Goal: Information Seeking & Learning: Learn about a topic

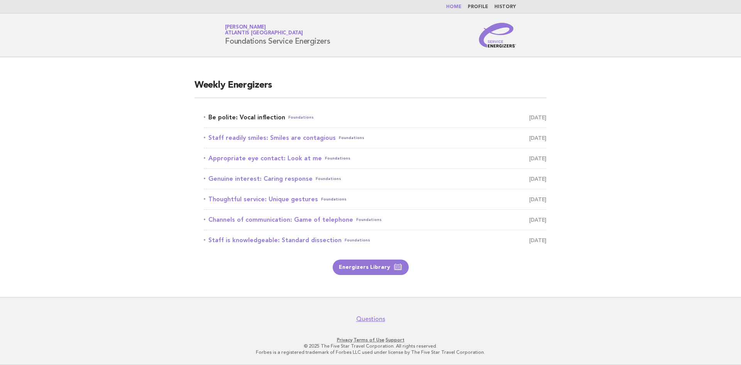
click at [261, 114] on link "Be polite: Vocal inflection Foundations [DATE]" at bounding box center [375, 117] width 343 height 11
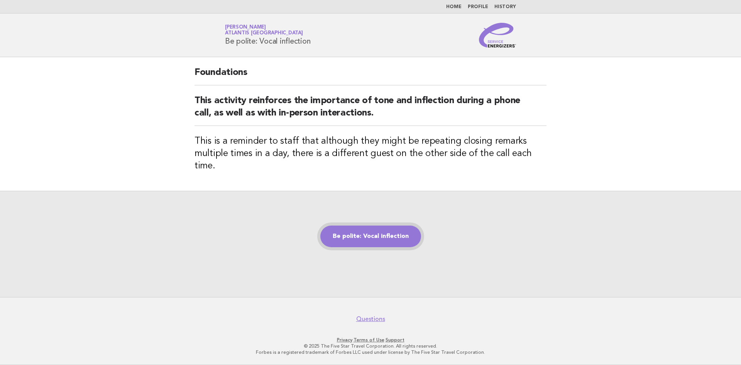
click at [394, 227] on link "Be polite: Vocal inflection" at bounding box center [370, 236] width 101 height 22
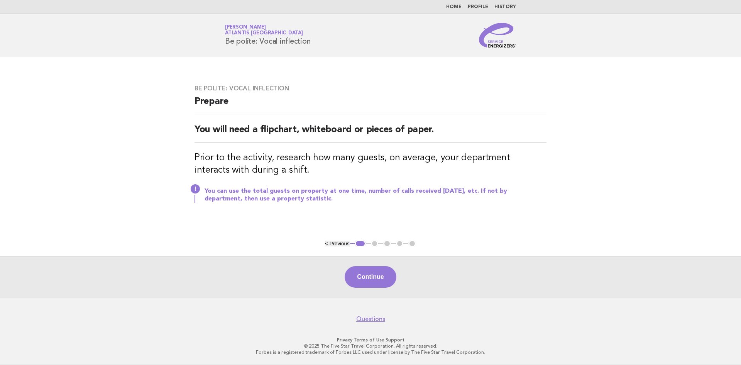
click at [379, 283] on button "Continue" at bounding box center [370, 277] width 51 height 22
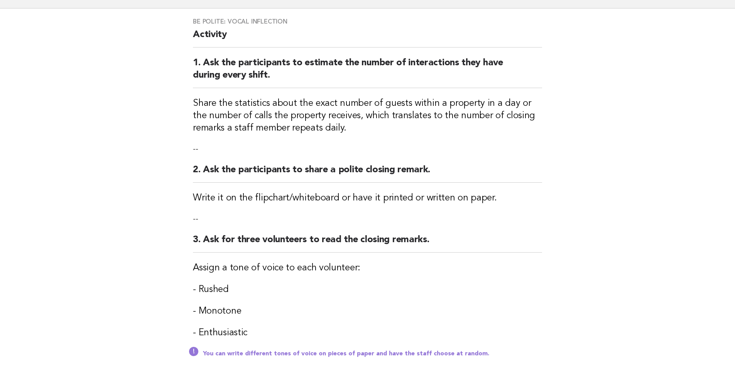
scroll to position [77, 0]
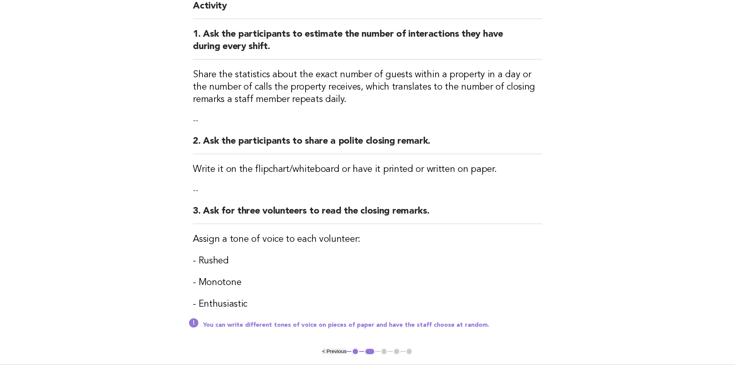
click at [382, 350] on ul "< Previous 1 2 3 4 5" at bounding box center [367, 351] width 91 height 8
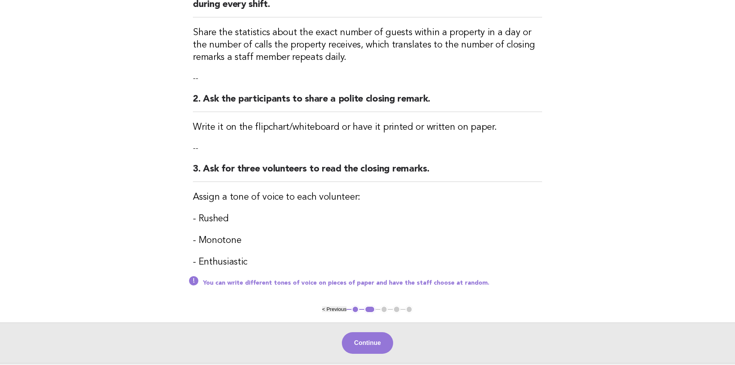
scroll to position [185, 0]
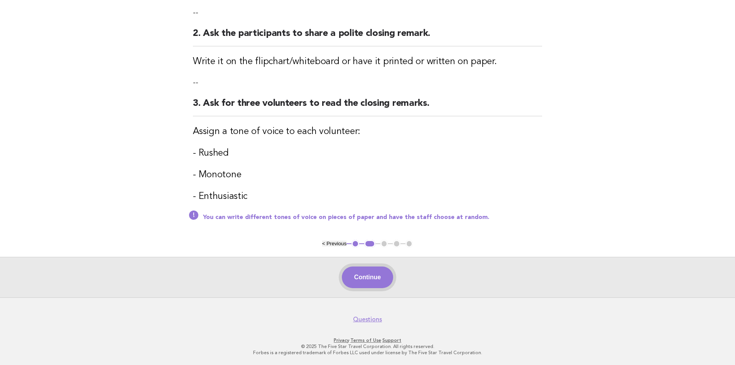
click at [376, 282] on button "Continue" at bounding box center [367, 277] width 51 height 22
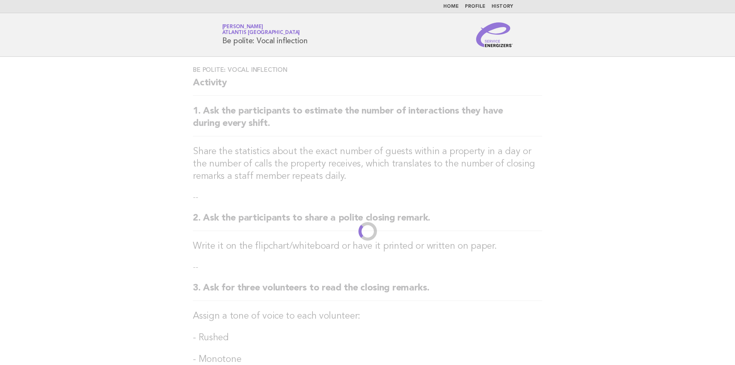
scroll to position [0, 0]
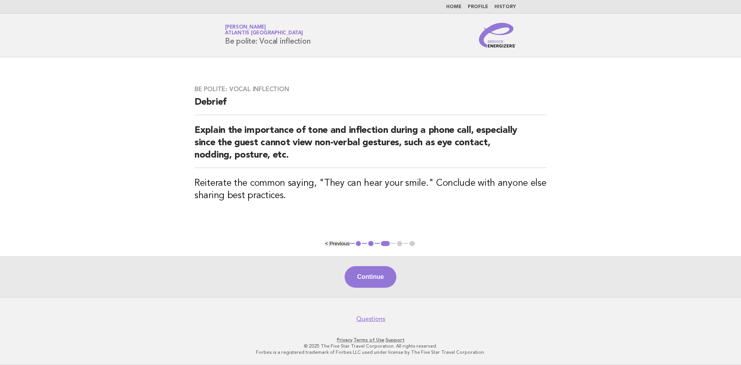
click at [372, 242] on button "2" at bounding box center [371, 244] width 8 height 8
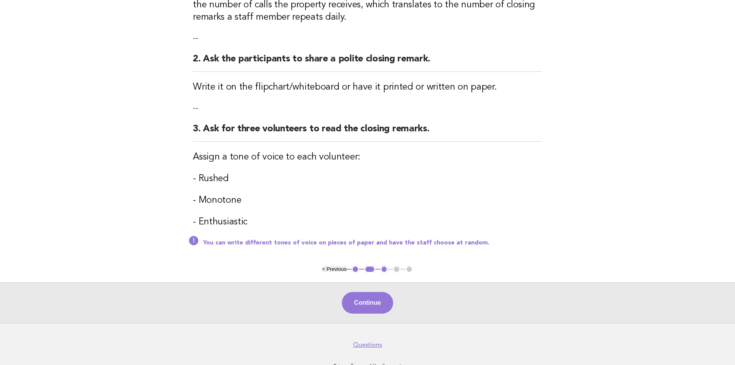
scroll to position [146, 0]
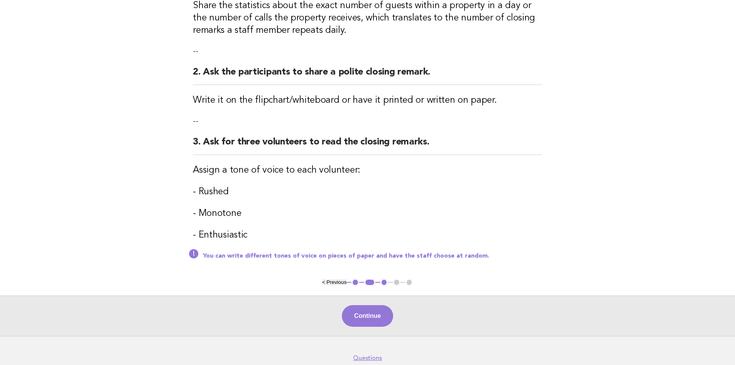
click at [398, 282] on ul "< Previous 1 2 3 4 5" at bounding box center [367, 282] width 91 height 8
click at [395, 284] on ul "< Previous 1 2 3 4 5" at bounding box center [367, 282] width 91 height 8
click at [379, 312] on button "Continue" at bounding box center [367, 316] width 51 height 22
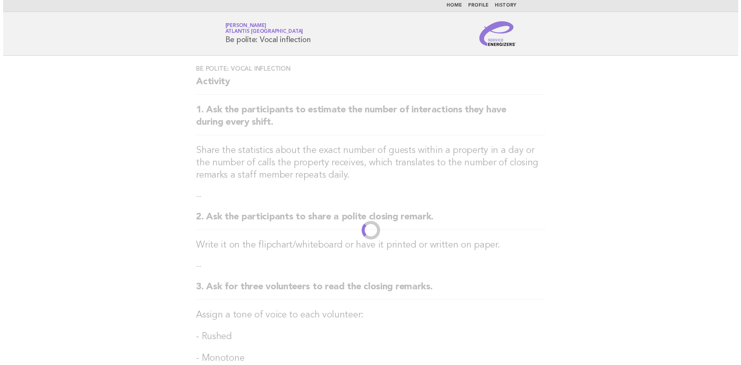
scroll to position [0, 0]
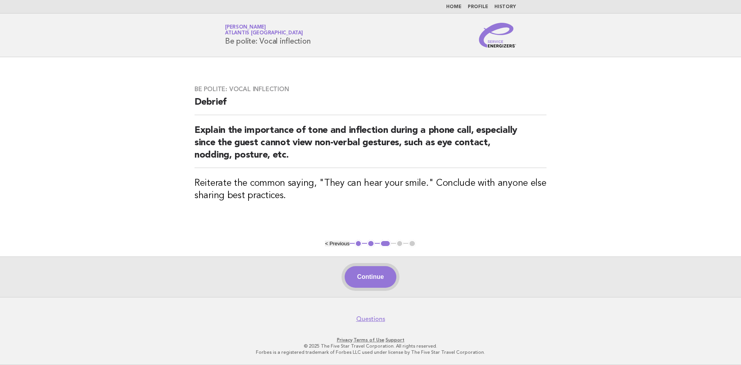
click at [380, 275] on button "Continue" at bounding box center [370, 277] width 51 height 22
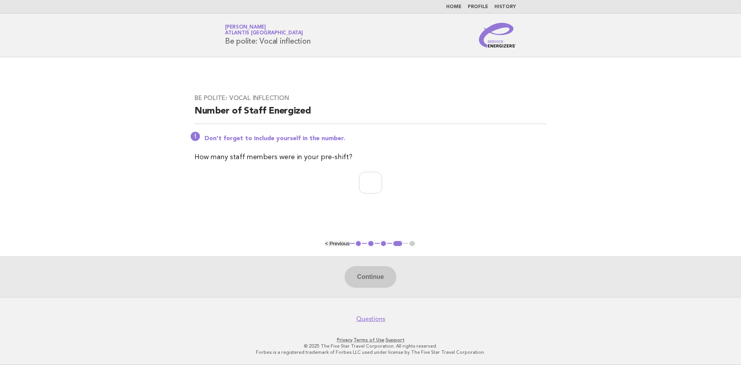
click at [382, 276] on div "Continue" at bounding box center [370, 276] width 741 height 41
